Goal: Check status

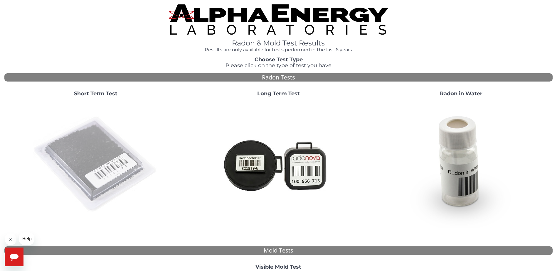
click at [105, 138] on img at bounding box center [96, 165] width 126 height 126
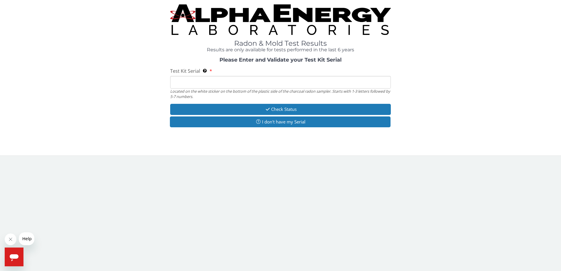
click at [198, 86] on input "Test Kit Serial Located on the white sticker on the bottom of the plastic side …" at bounding box center [280, 82] width 221 height 13
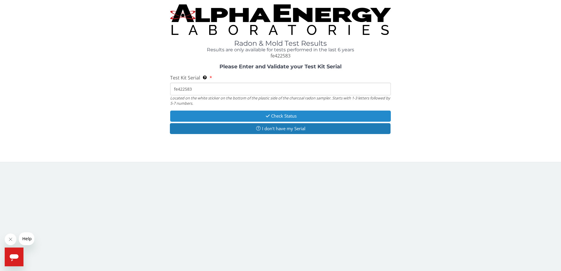
type input "fe422583"
click at [283, 117] on button "Check Status" at bounding box center [280, 116] width 221 height 11
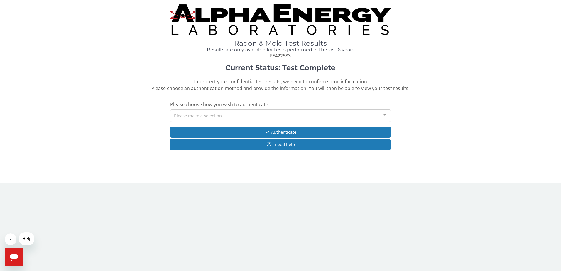
click at [256, 118] on div "Please make a selection" at bounding box center [280, 116] width 221 height 13
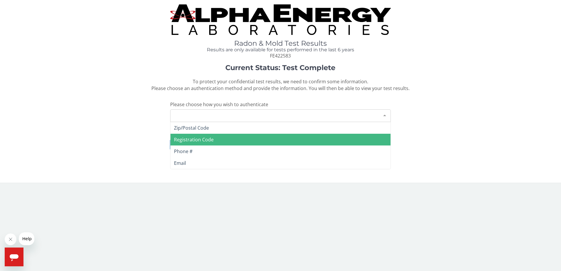
click at [225, 142] on span "Registration Code" at bounding box center [281, 140] width 221 height 12
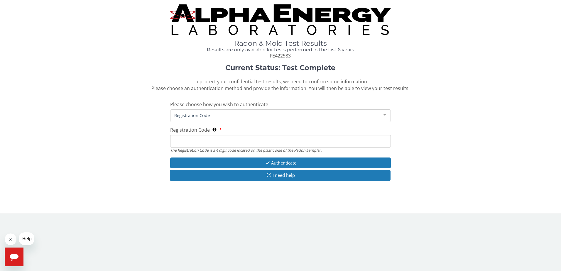
click at [231, 142] on input "Registration Code The Registration Code is a 4 digit code located on the plasti…" at bounding box center [280, 141] width 221 height 13
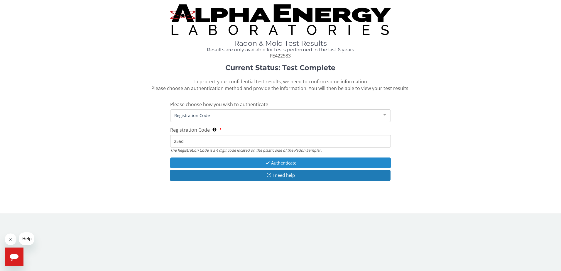
type input "25ad"
click at [266, 166] on button "Authenticate" at bounding box center [280, 163] width 221 height 11
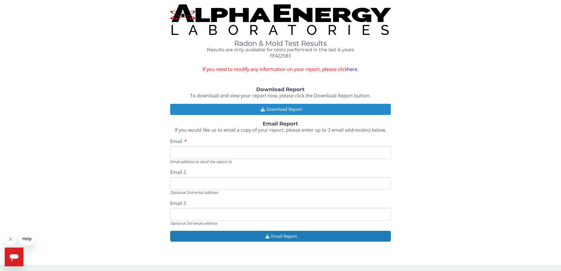
click at [286, 115] on button "Download Report" at bounding box center [280, 109] width 221 height 11
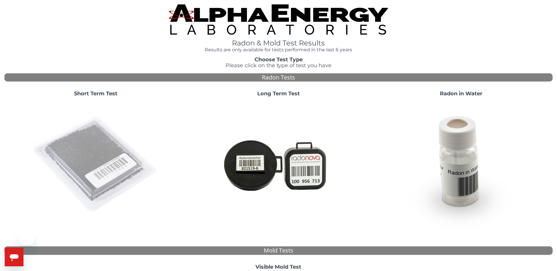
click at [92, 157] on img at bounding box center [96, 165] width 126 height 126
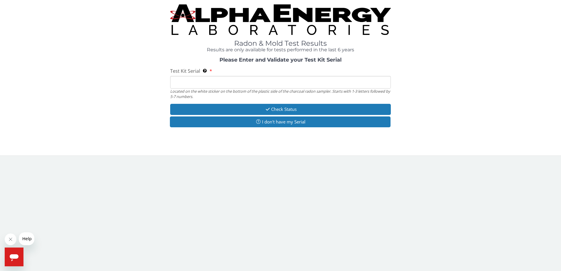
click at [208, 85] on input "Test Kit Serial Located on the white sticker on the bottom of the plastic side …" at bounding box center [280, 82] width 221 height 13
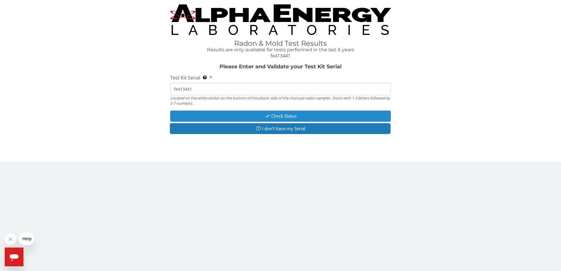
type input "fe413441"
click at [230, 120] on button "Check Status" at bounding box center [280, 116] width 221 height 11
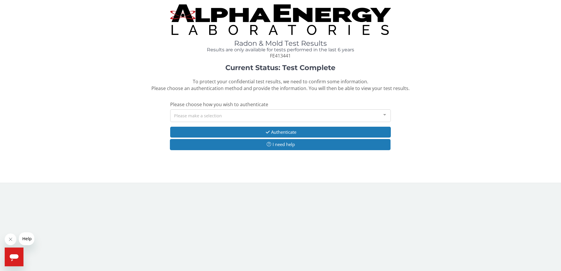
click at [220, 119] on div "Please make a selection" at bounding box center [280, 116] width 221 height 13
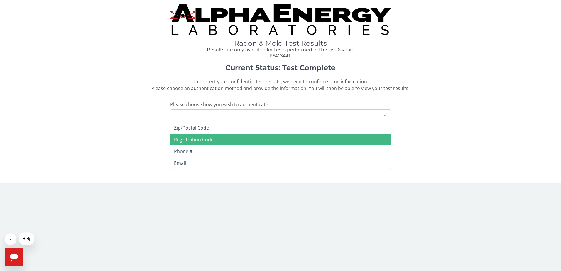
click at [201, 142] on span "Registration Code" at bounding box center [194, 140] width 40 height 6
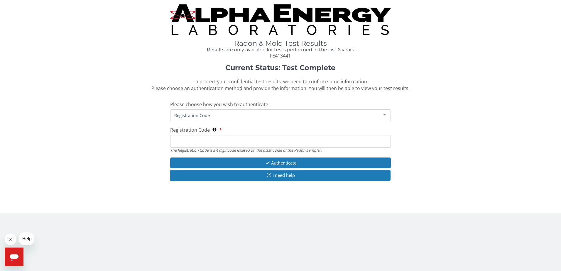
click at [234, 140] on input "Registration Code The Registration Code is a 4 digit code located on the plasti…" at bounding box center [280, 141] width 221 height 13
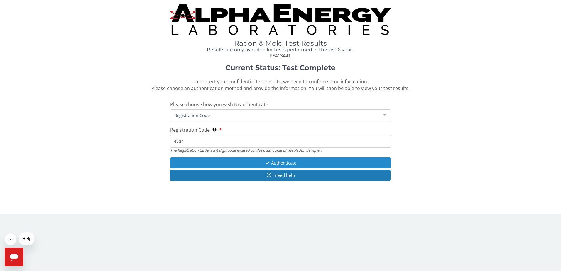
type input "47dc"
click at [284, 167] on button "Authenticate" at bounding box center [280, 163] width 221 height 11
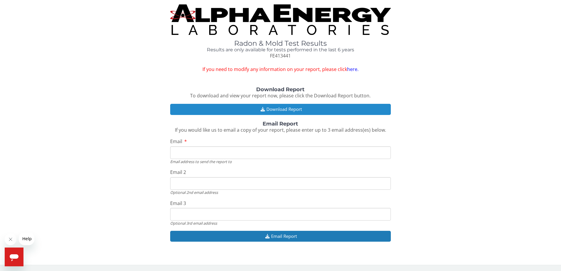
click at [269, 113] on button "Download Report" at bounding box center [280, 109] width 221 height 11
